Goal: Task Accomplishment & Management: Complete application form

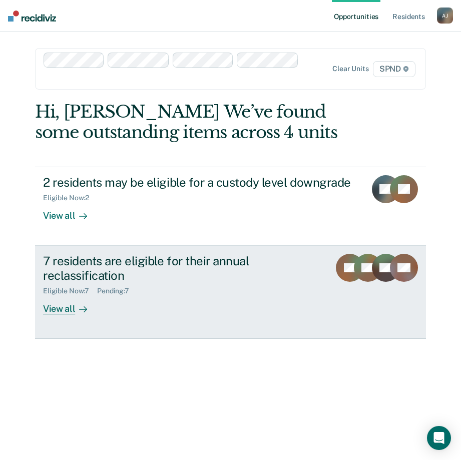
click at [62, 305] on div "View all" at bounding box center [71, 305] width 56 height 20
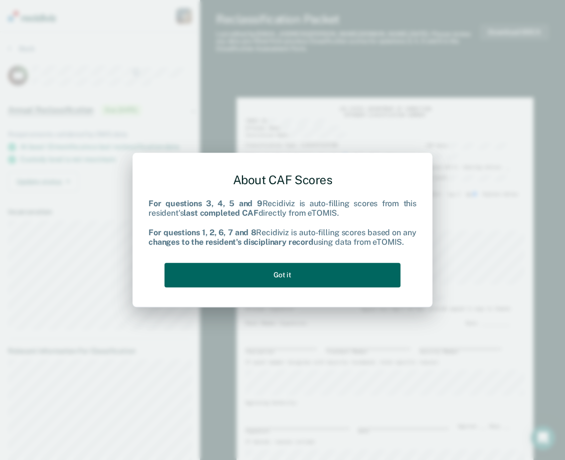
click at [325, 266] on button "Got it" at bounding box center [283, 275] width 236 height 25
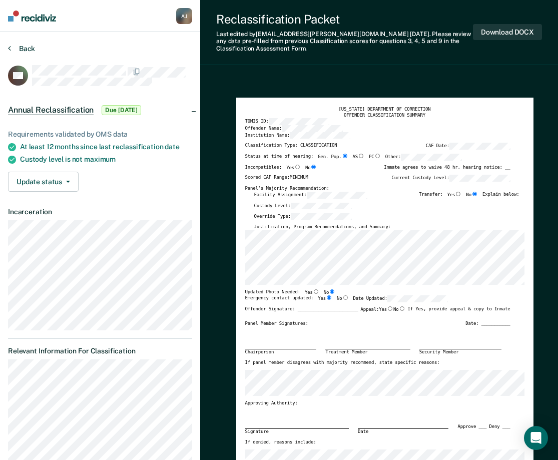
click at [21, 52] on button "Back" at bounding box center [21, 48] width 27 height 9
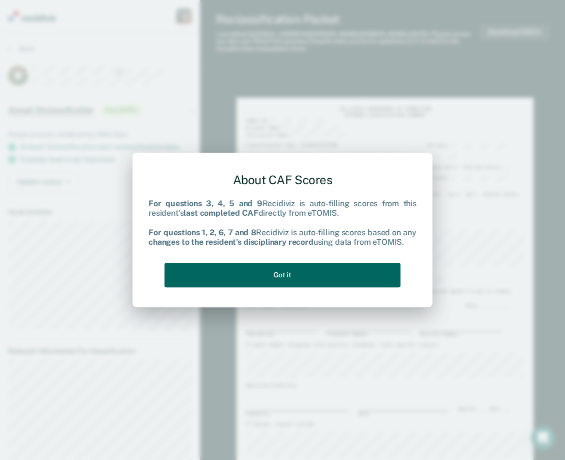
click at [259, 277] on button "Got it" at bounding box center [283, 275] width 236 height 25
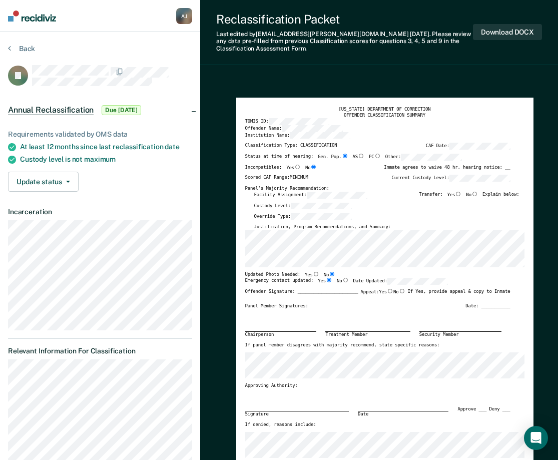
type textarea "x"
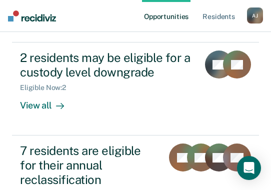
scroll to position [171, 0]
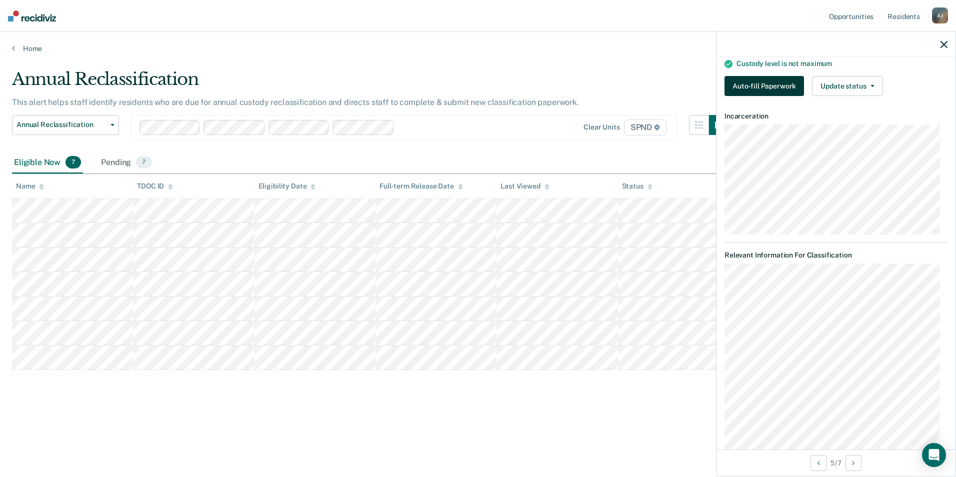
click at [278, 81] on button "Auto-fill Paperwork" at bounding box center [765, 86] width 80 height 20
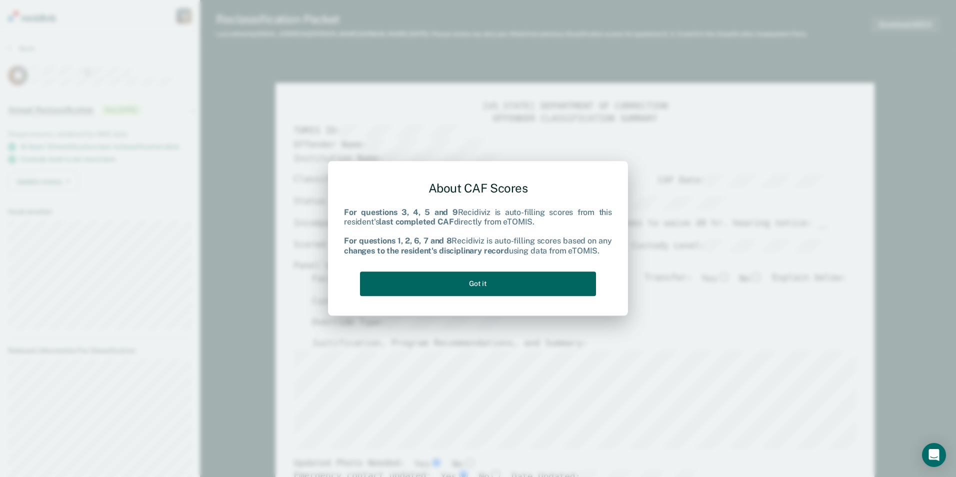
click at [278, 190] on button "Got it" at bounding box center [478, 284] width 236 height 25
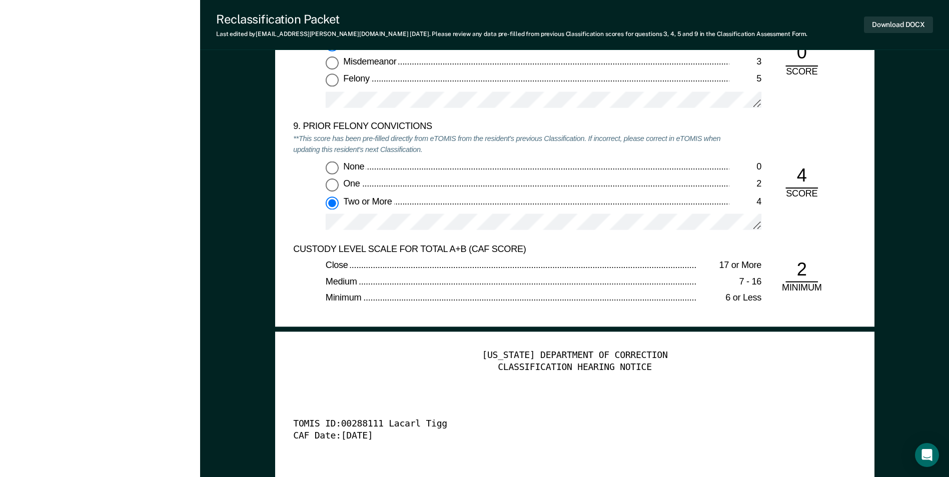
scroll to position [2100, 0]
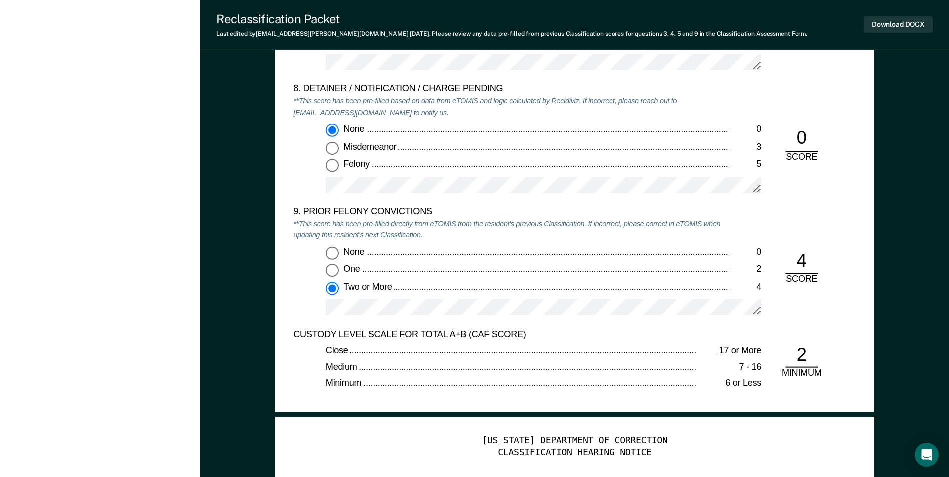
type textarea "x"
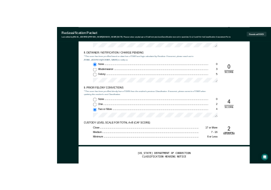
scroll to position [0, 0]
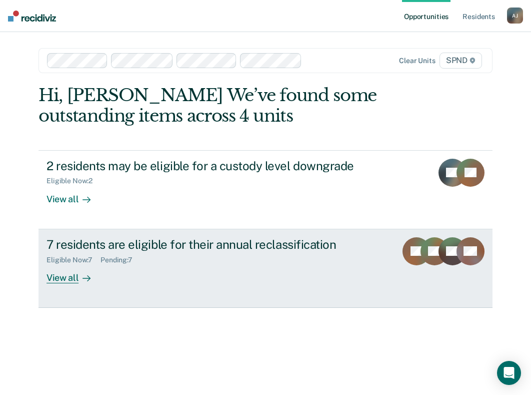
click at [57, 273] on div "View all" at bounding box center [75, 274] width 56 height 20
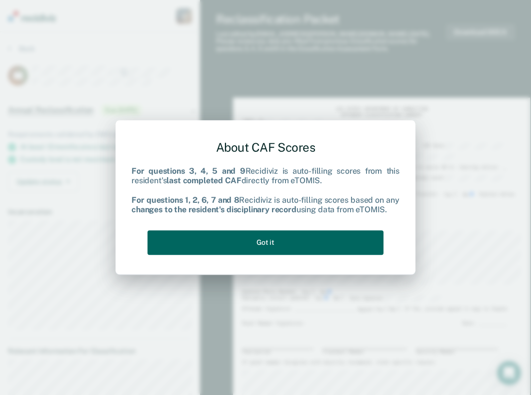
click at [318, 248] on button "Got it" at bounding box center [266, 242] width 236 height 25
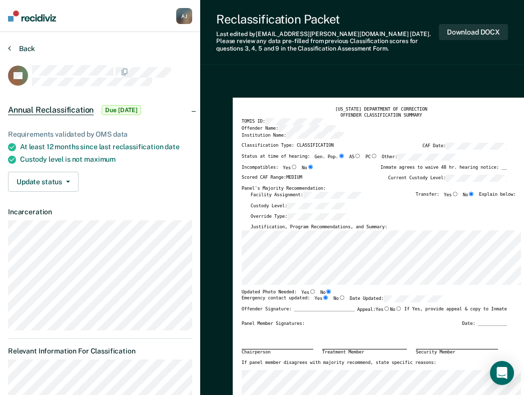
click at [24, 50] on button "Back" at bounding box center [21, 48] width 27 height 9
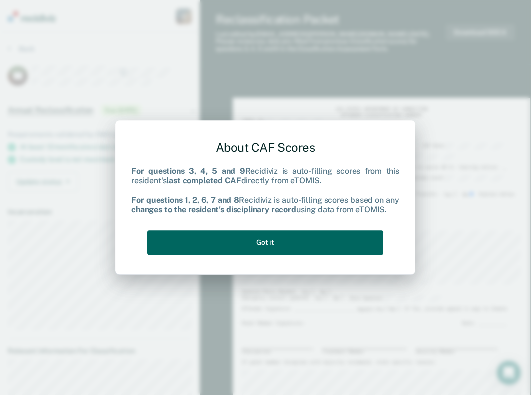
click at [291, 248] on button "Got it" at bounding box center [266, 242] width 236 height 25
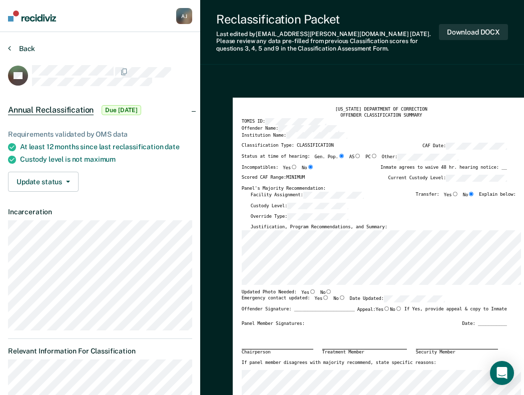
click at [12, 48] on button "Back" at bounding box center [21, 48] width 27 height 9
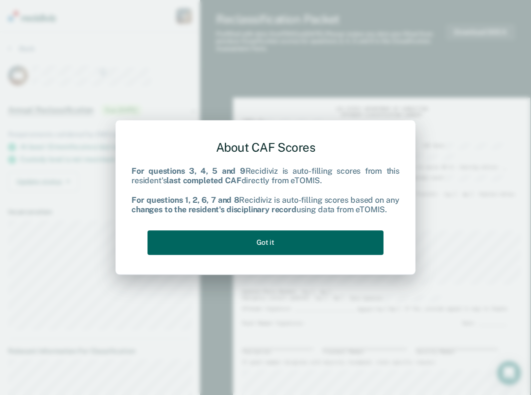
click at [305, 245] on button "Got it" at bounding box center [266, 242] width 236 height 25
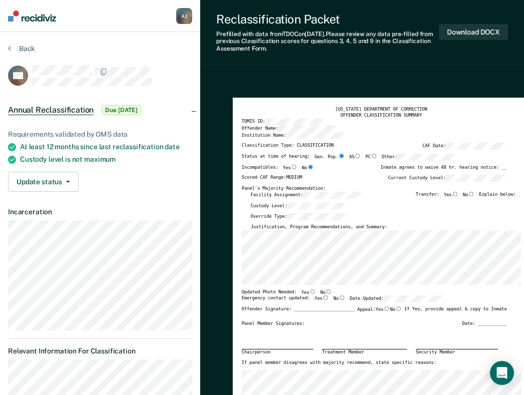
type textarea "x"
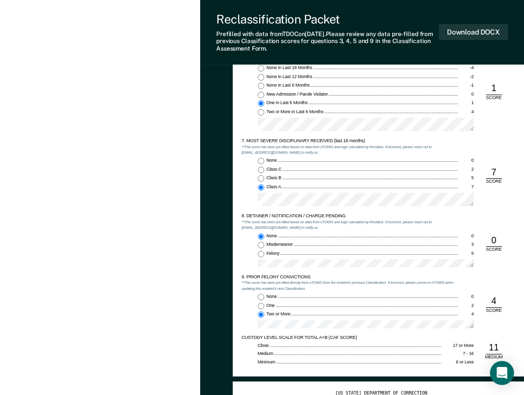
scroll to position [969, 0]
